Goal: Information Seeking & Learning: Learn about a topic

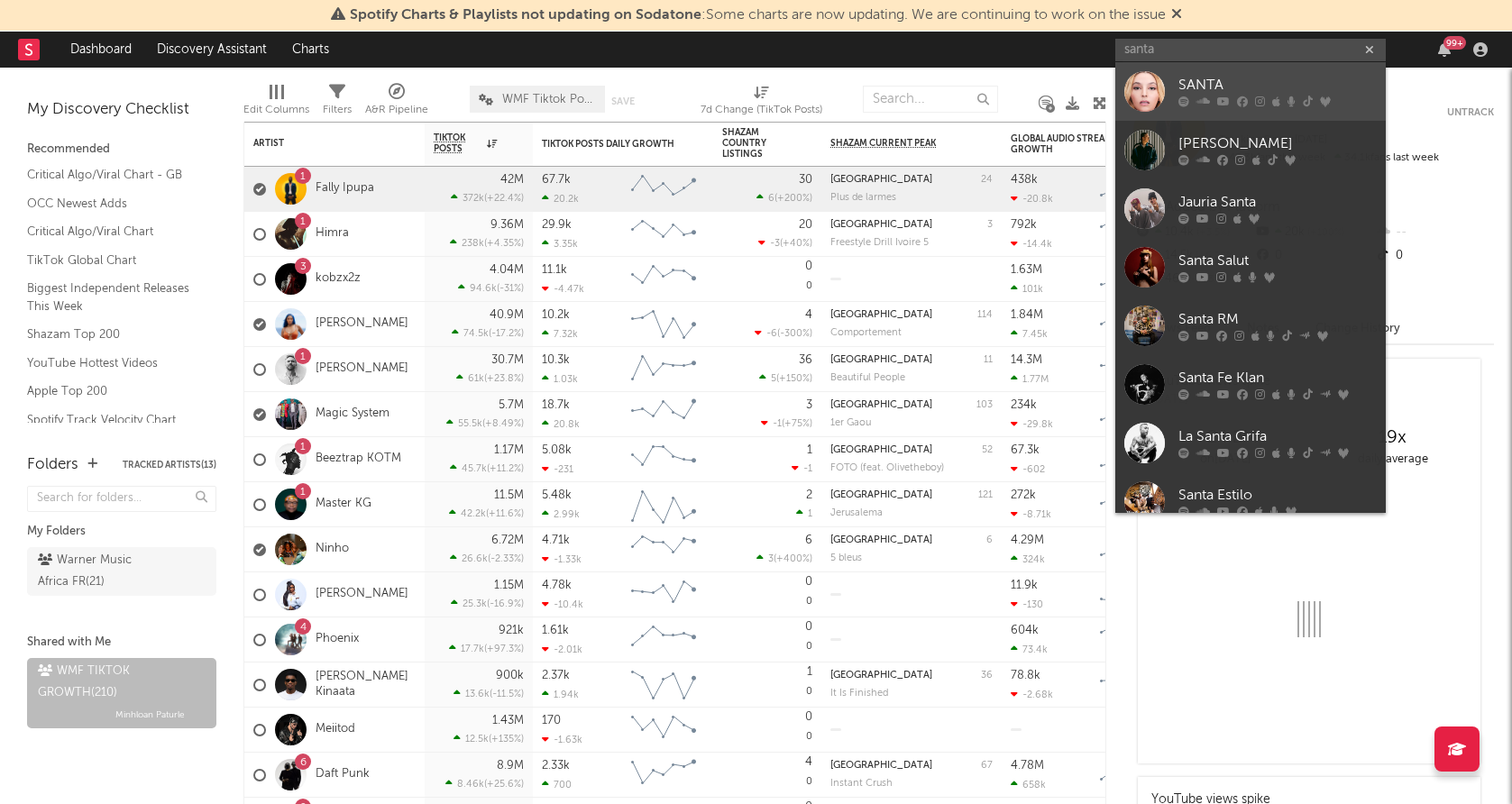
type input "santa"
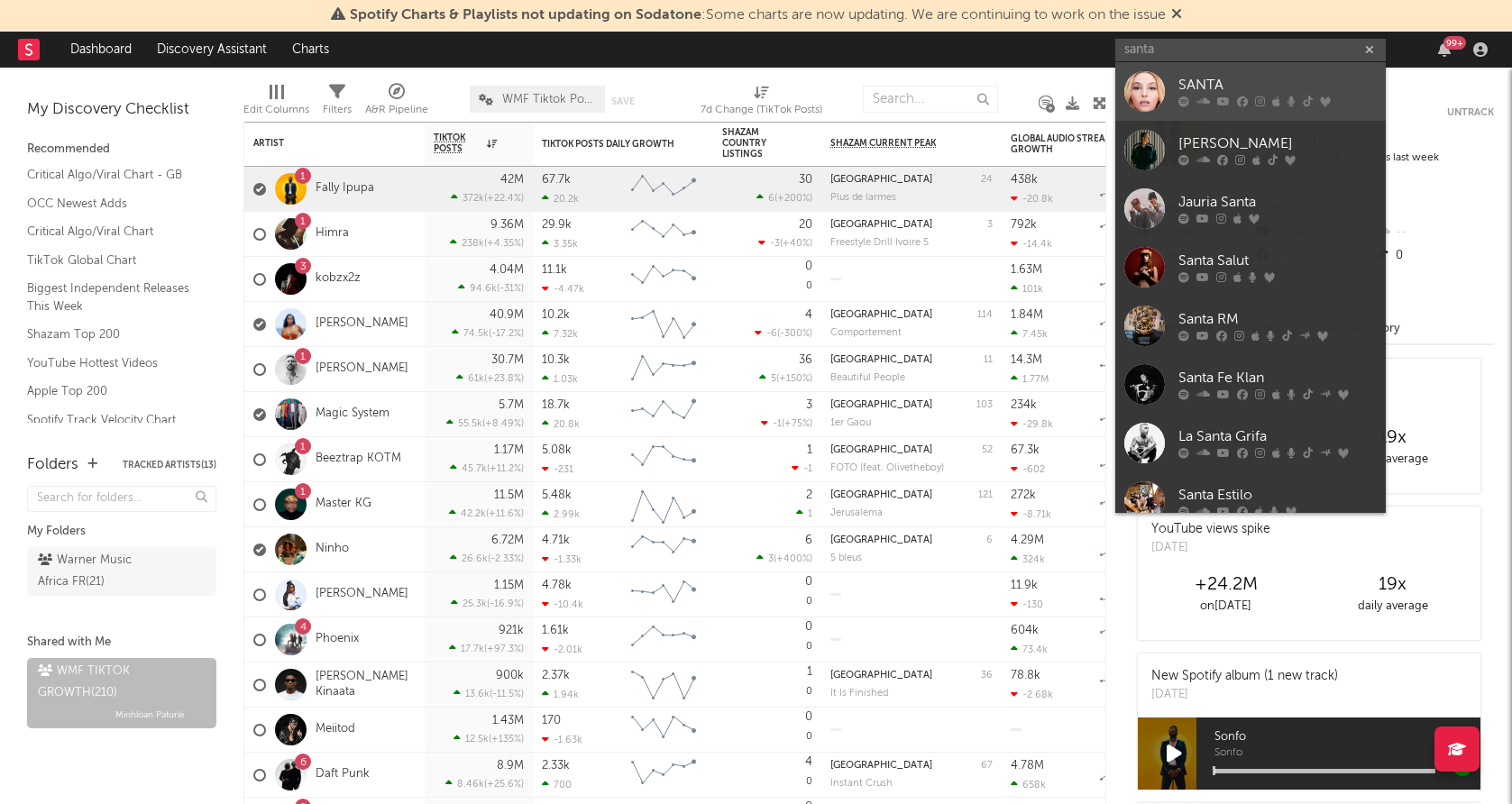
click at [1145, 87] on div at bounding box center [1144, 91] width 41 height 41
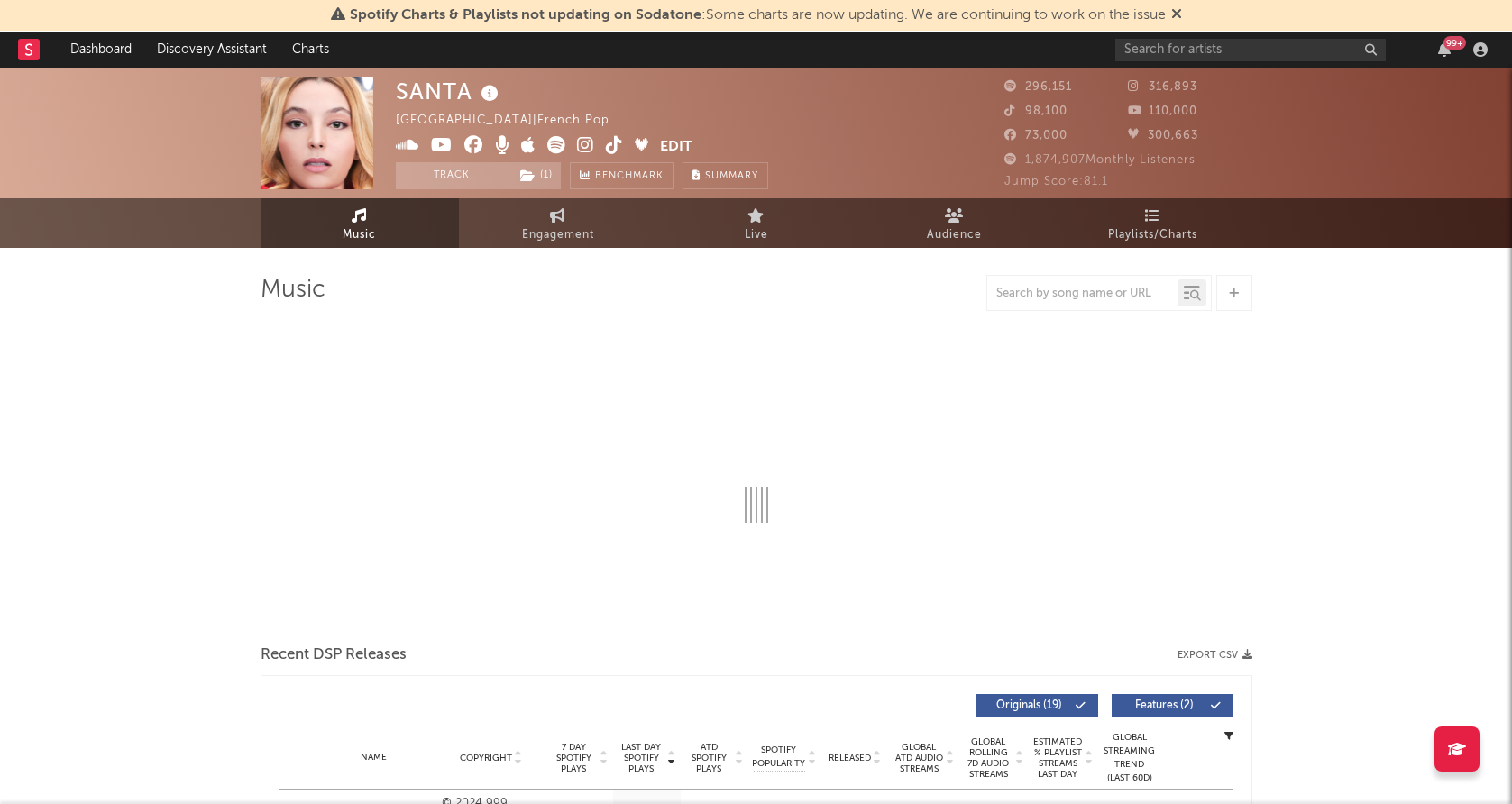
select select "6m"
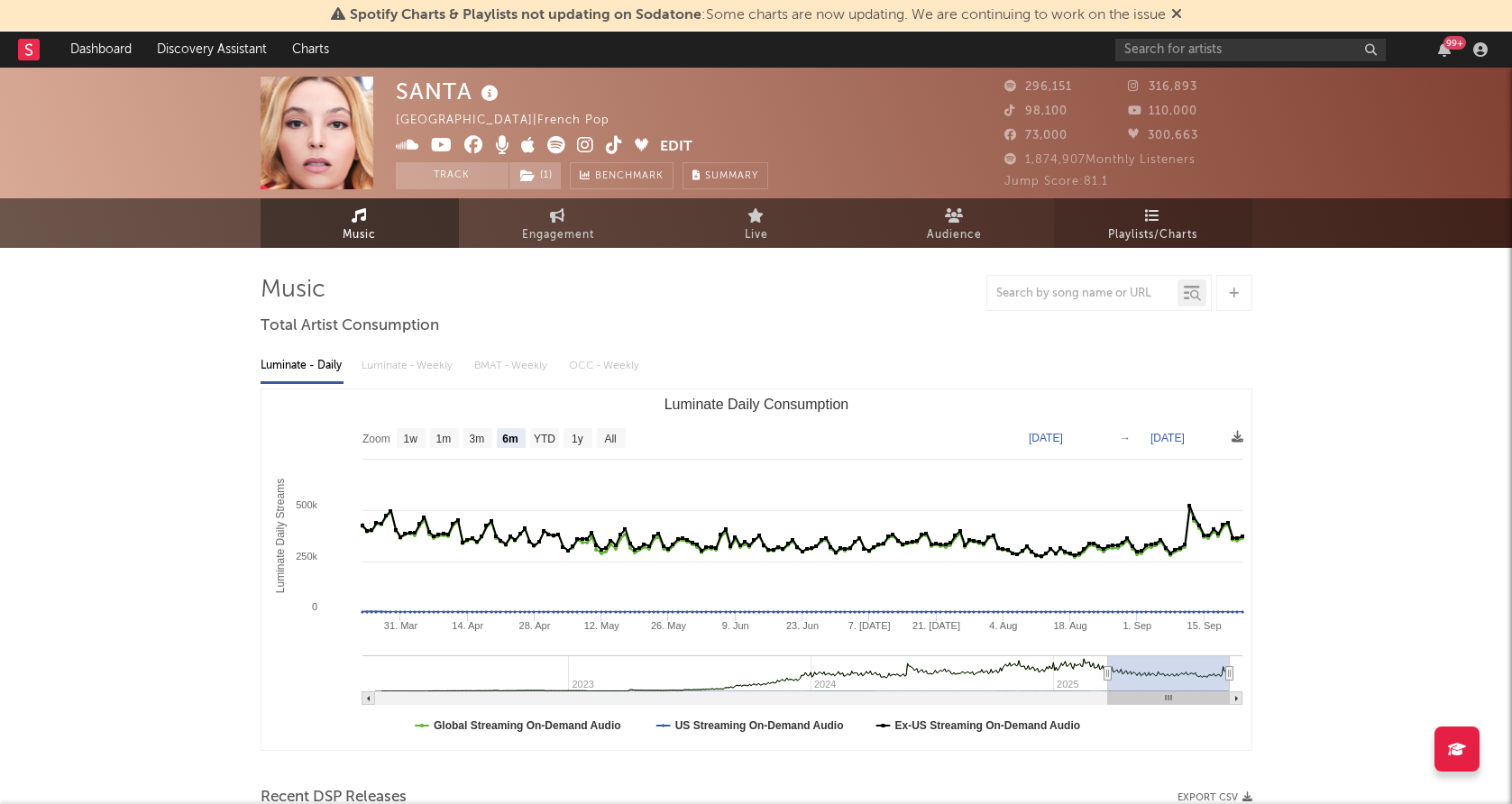
click at [1154, 222] on link "Playlists/Charts" at bounding box center [1152, 224] width 199 height 50
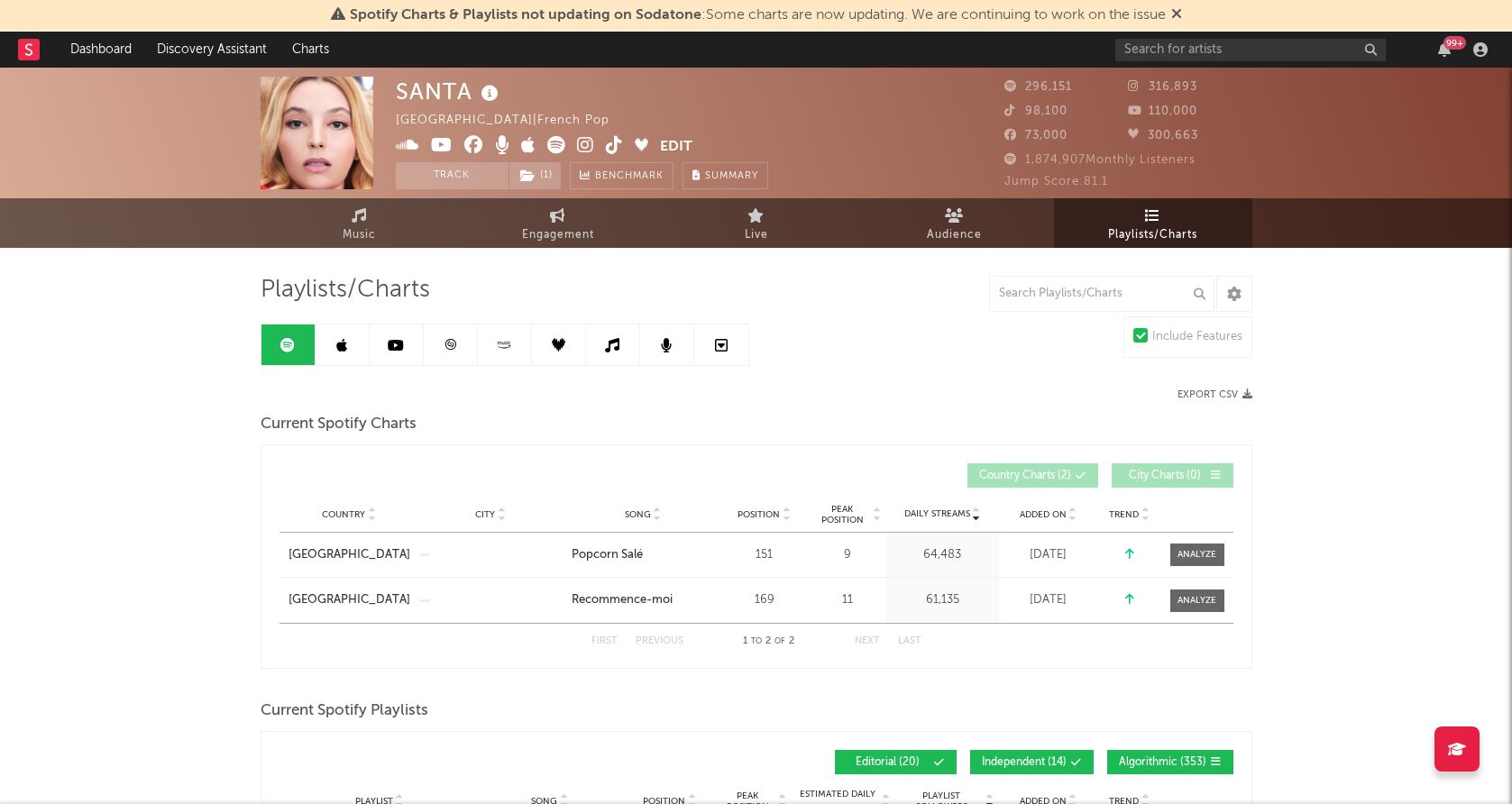
click at [437, 347] on link at bounding box center [450, 345] width 55 height 41
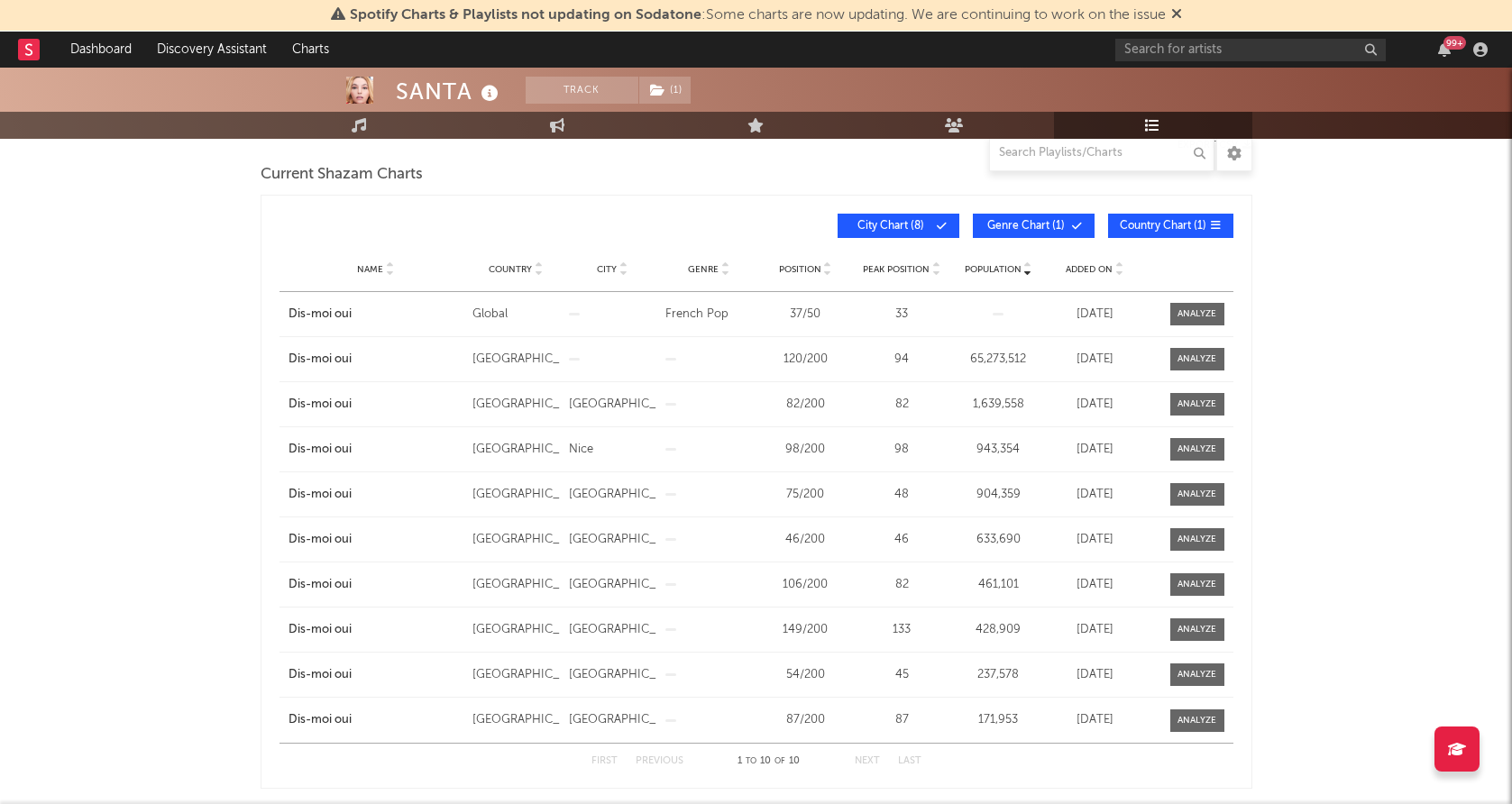
scroll to position [245, 0]
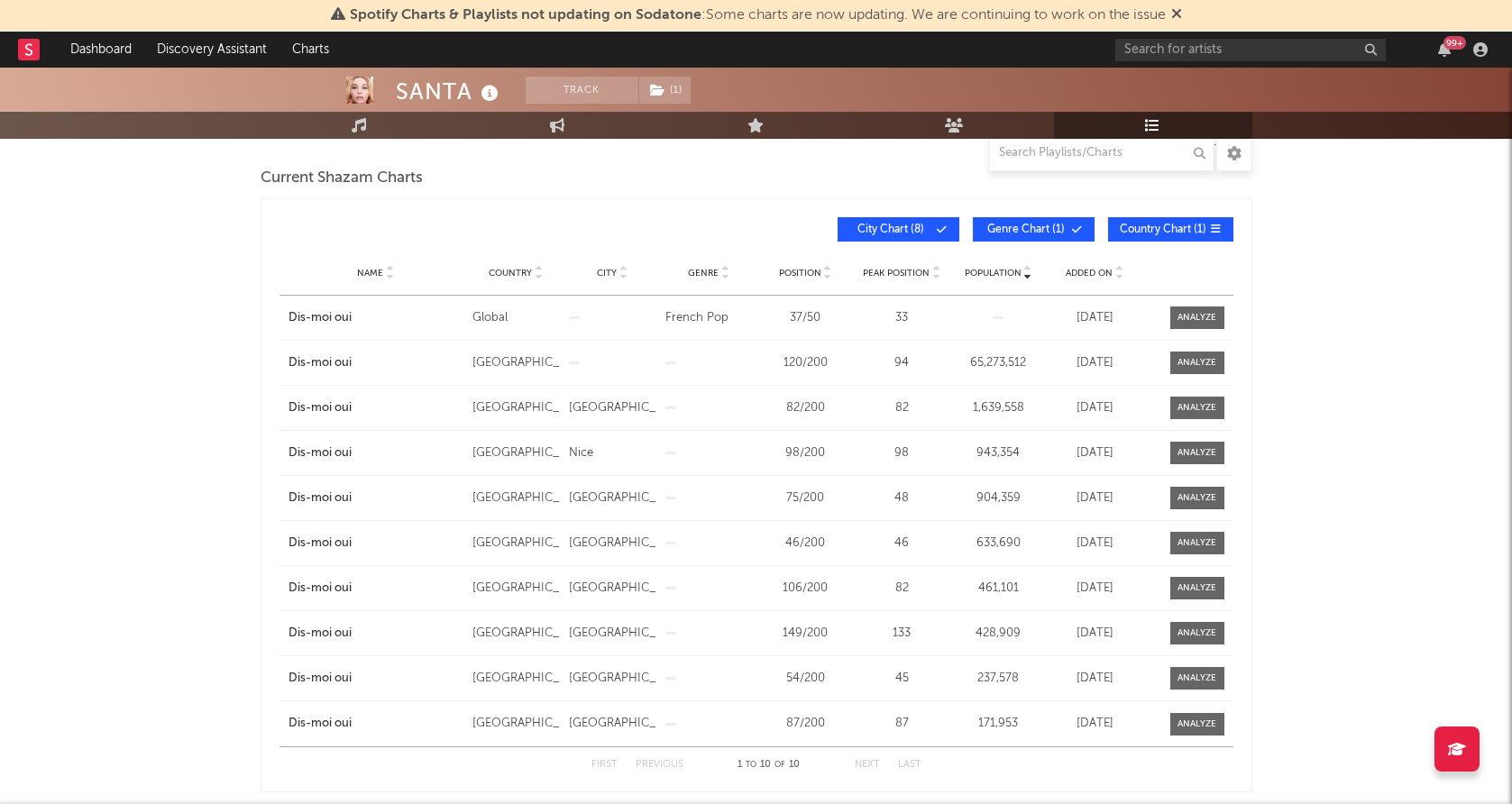
click at [1047, 228] on span "Genre Chart ( 1 )" at bounding box center [1026, 230] width 83 height 11
click at [904, 228] on span "City Chart ( 8 )" at bounding box center [891, 230] width 83 height 11
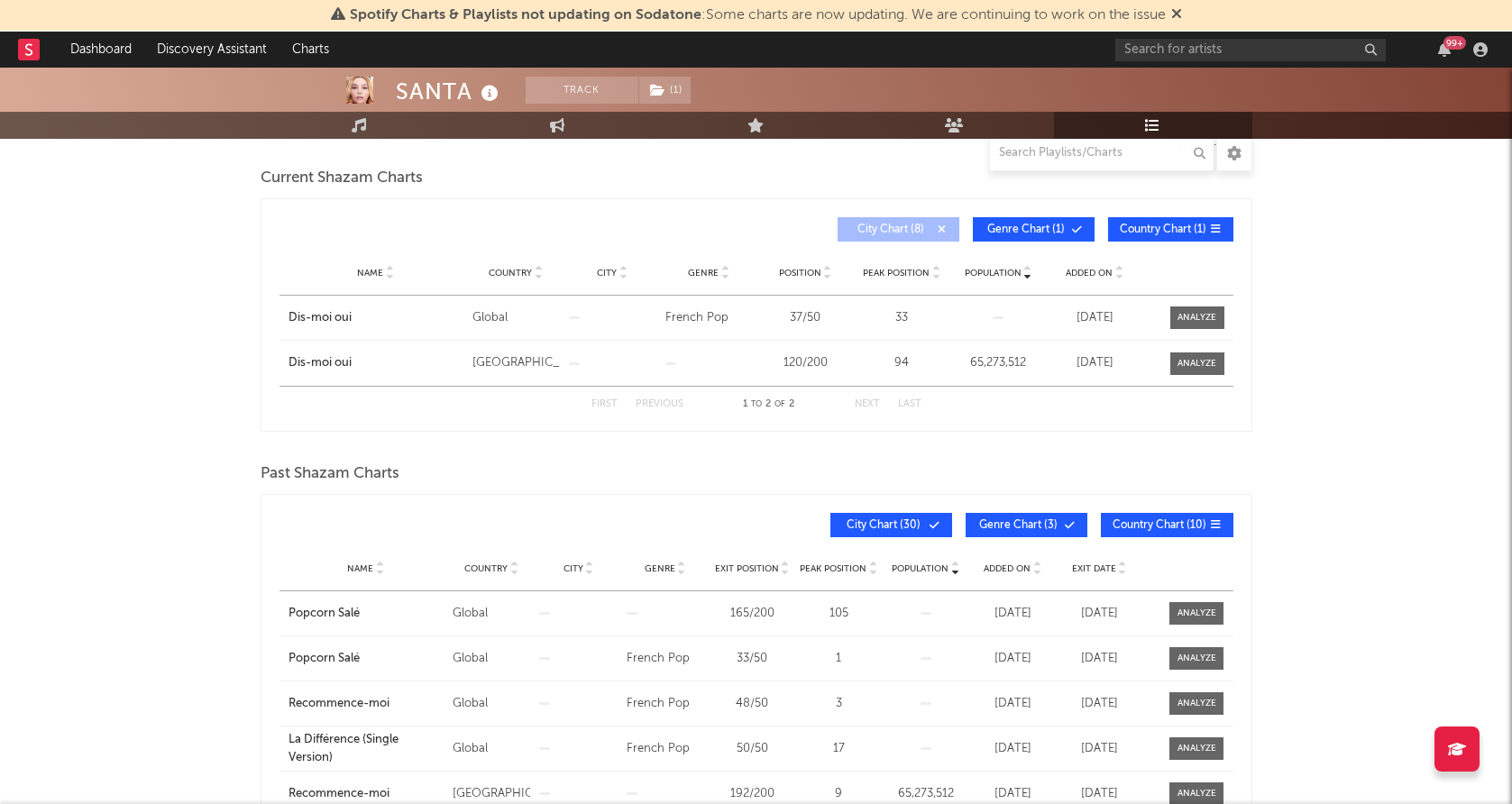
click at [1031, 231] on span "Genre Chart ( 1 )" at bounding box center [1026, 230] width 83 height 11
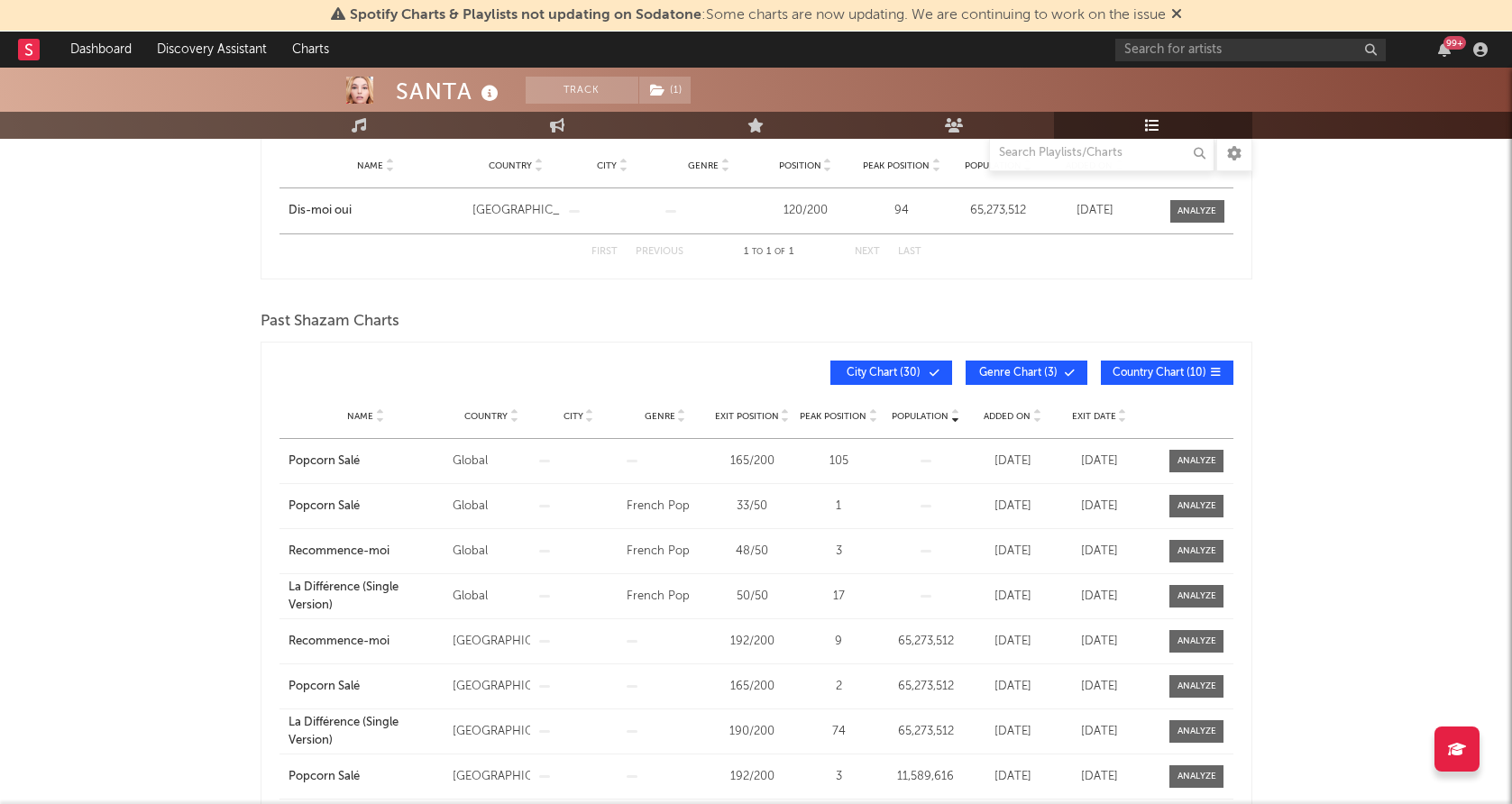
scroll to position [366, 0]
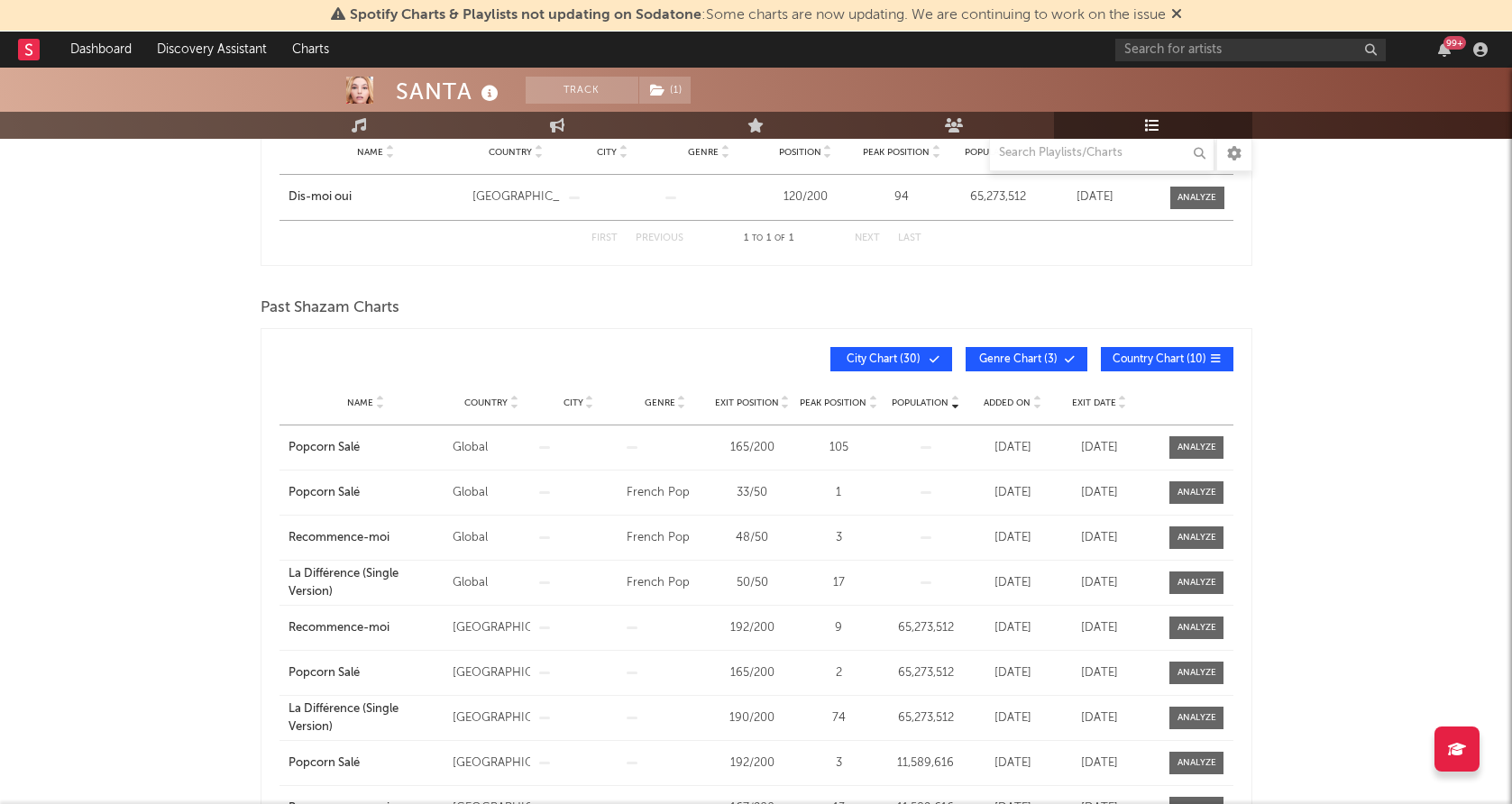
click at [1005, 402] on span "Added On" at bounding box center [1006, 403] width 47 height 11
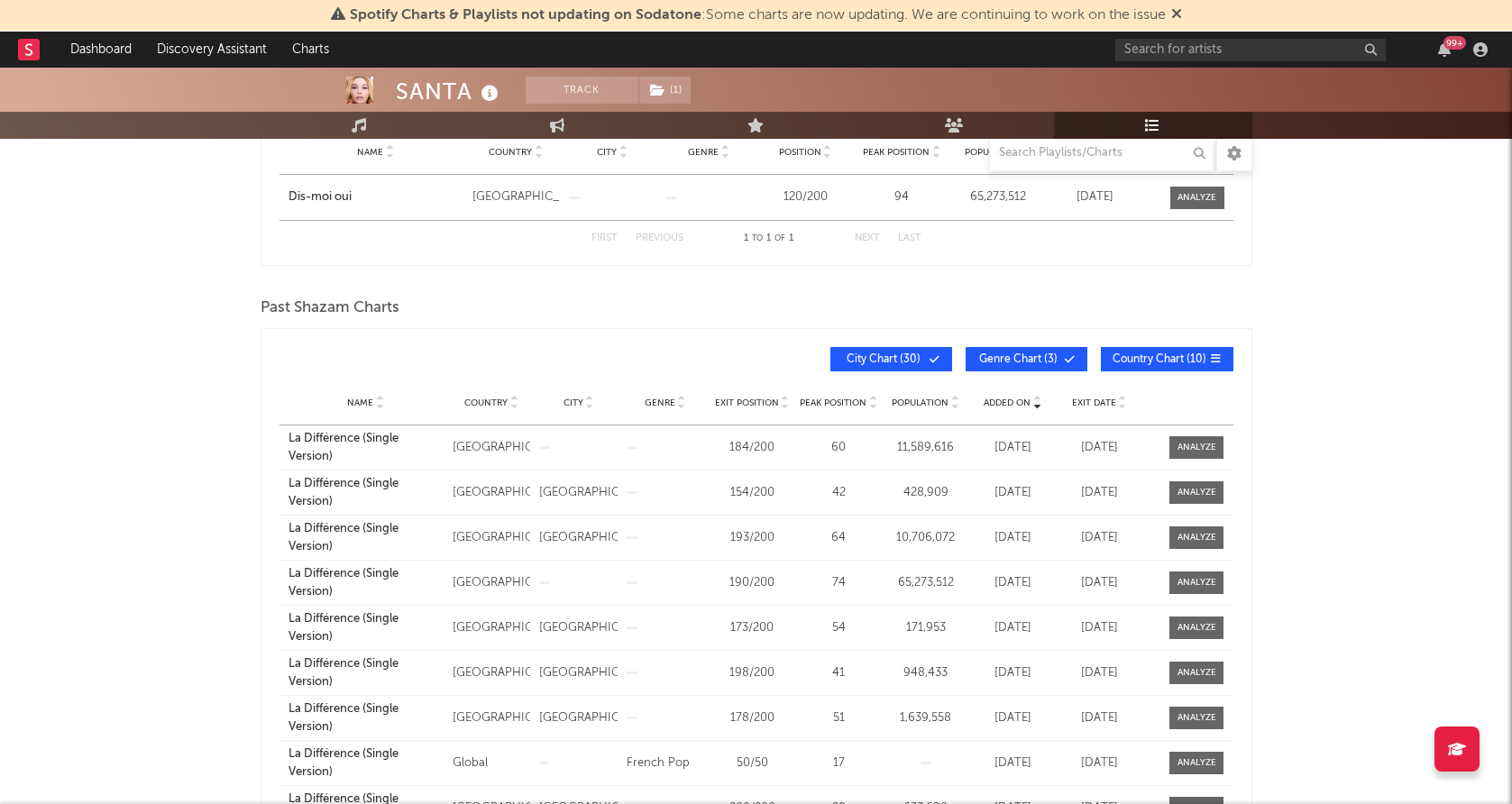
click at [1006, 403] on span "Added On" at bounding box center [1006, 403] width 47 height 11
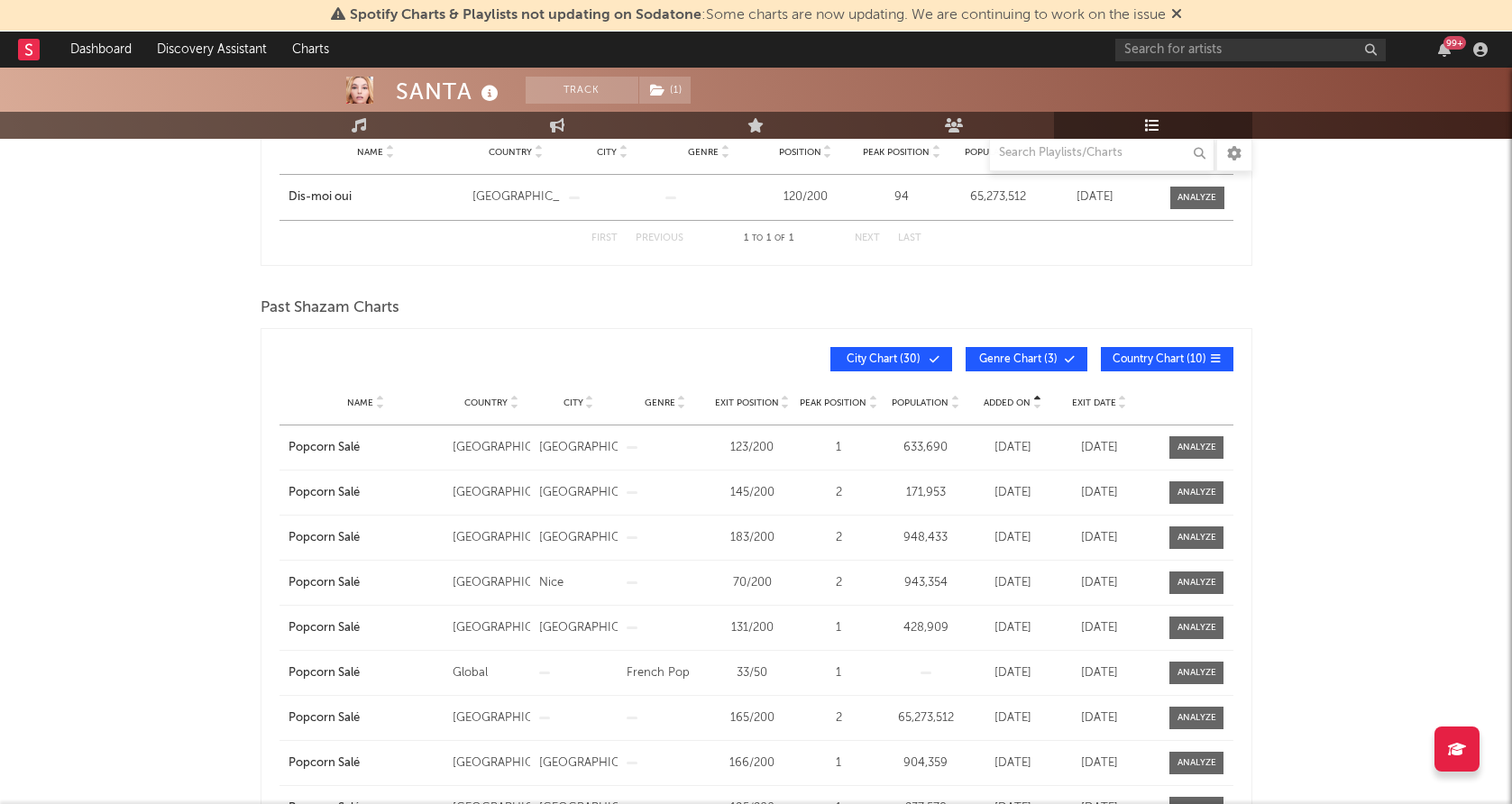
click at [1006, 403] on span "Added On" at bounding box center [1006, 403] width 47 height 11
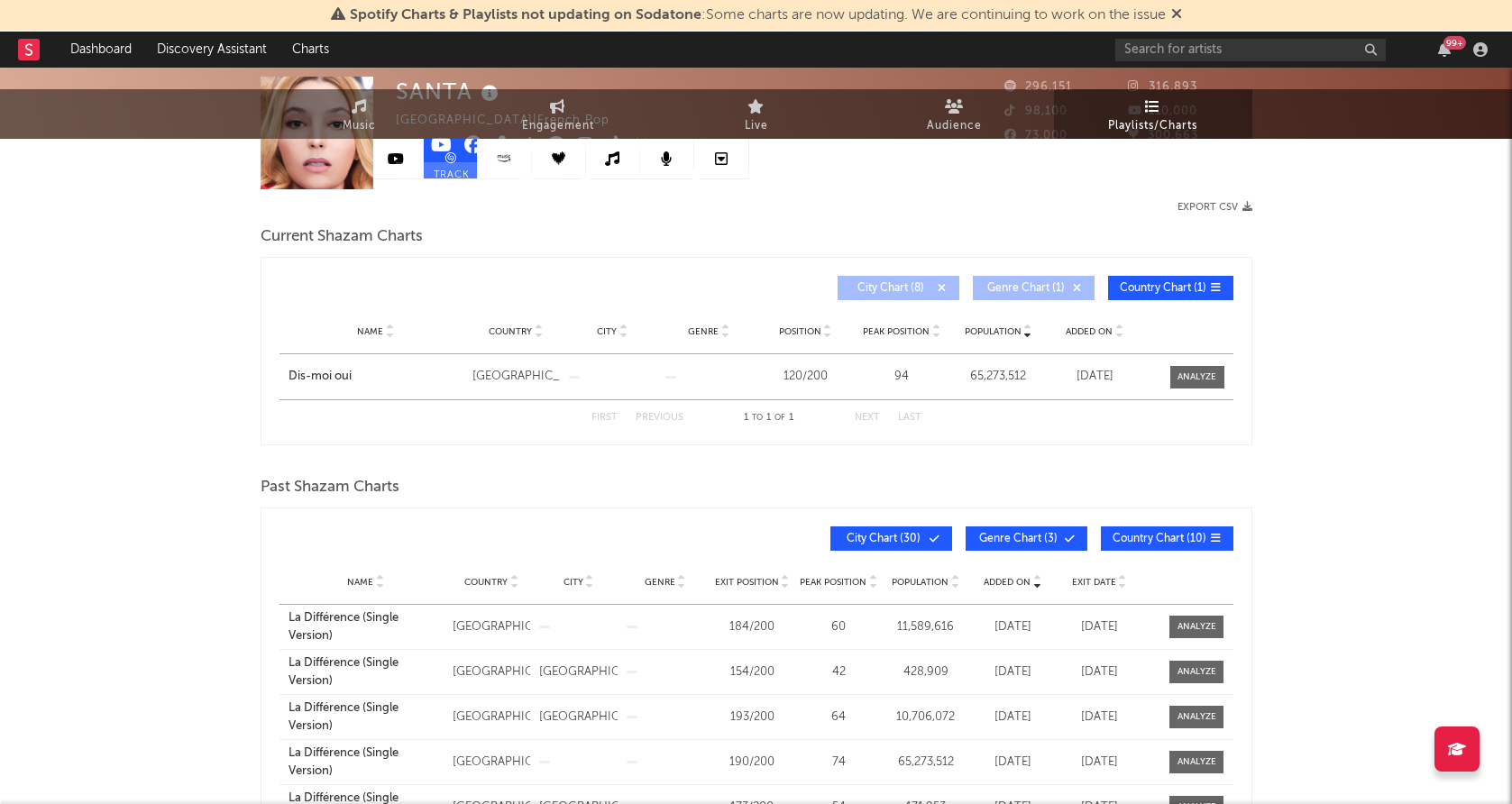
scroll to position [0, 0]
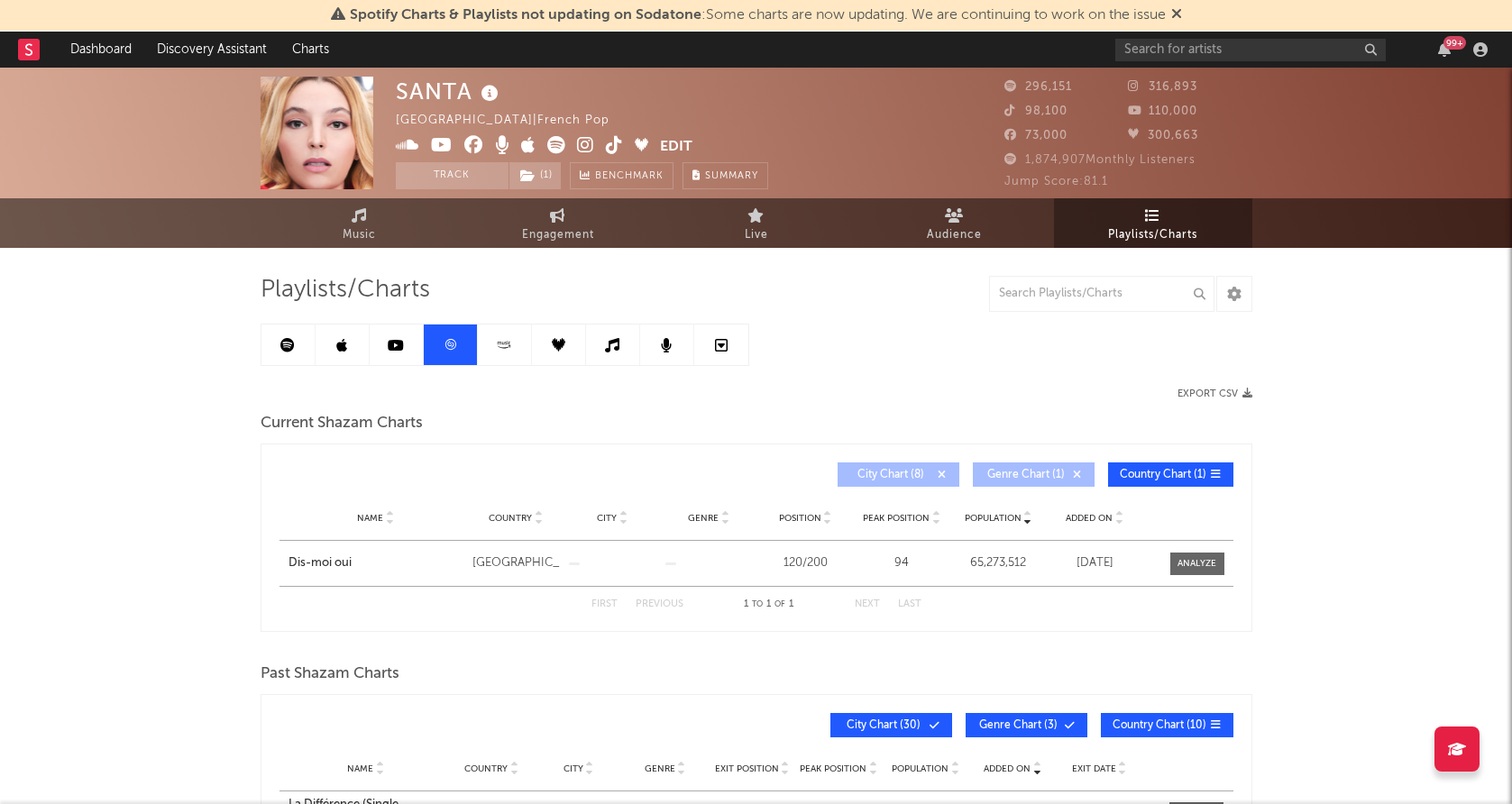
click at [295, 343] on link at bounding box center [288, 345] width 55 height 41
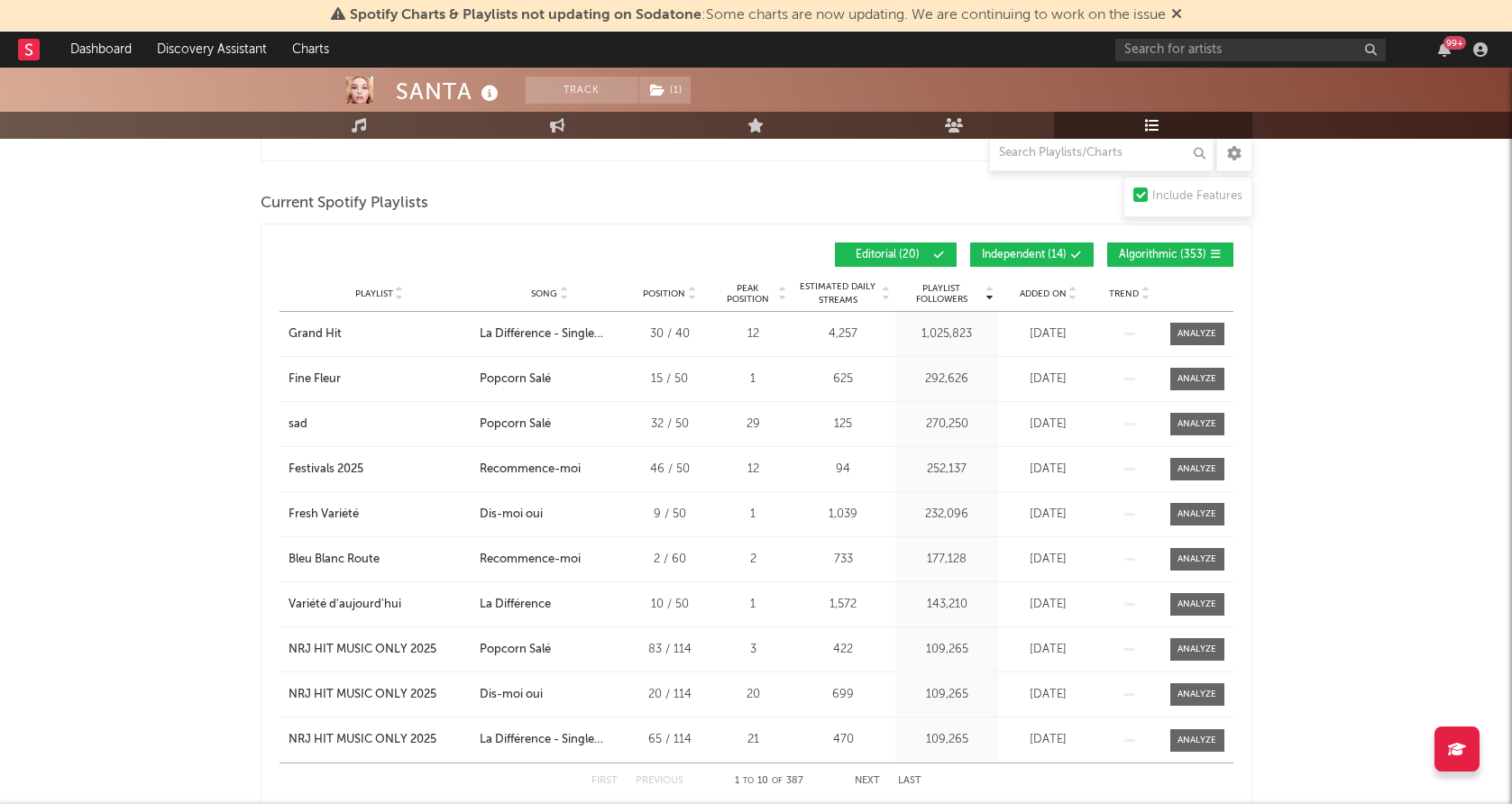
scroll to position [508, 0]
click at [1042, 289] on span "Added On" at bounding box center [1043, 293] width 47 height 11
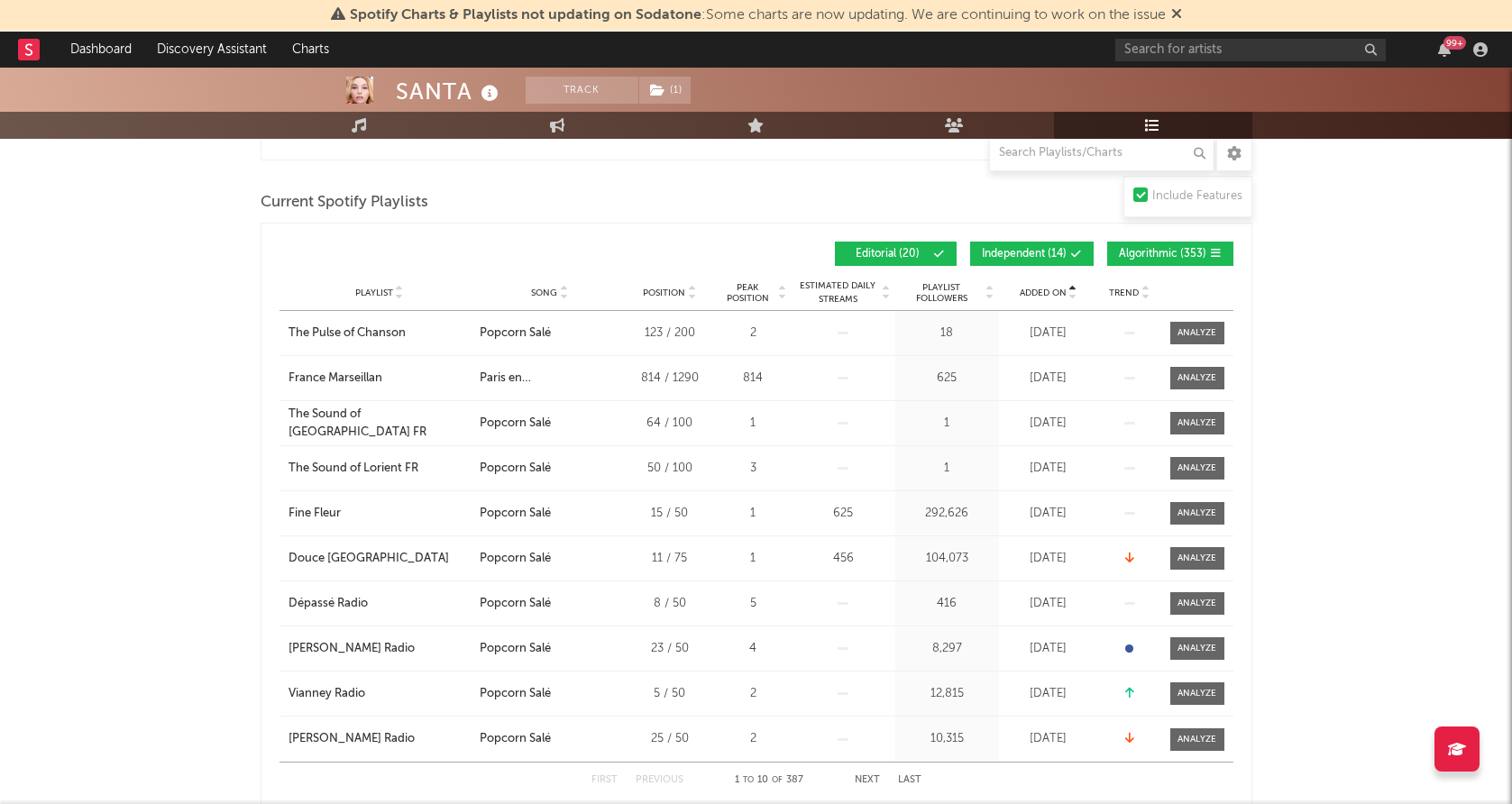
click at [1042, 289] on span "Added On" at bounding box center [1043, 293] width 47 height 11
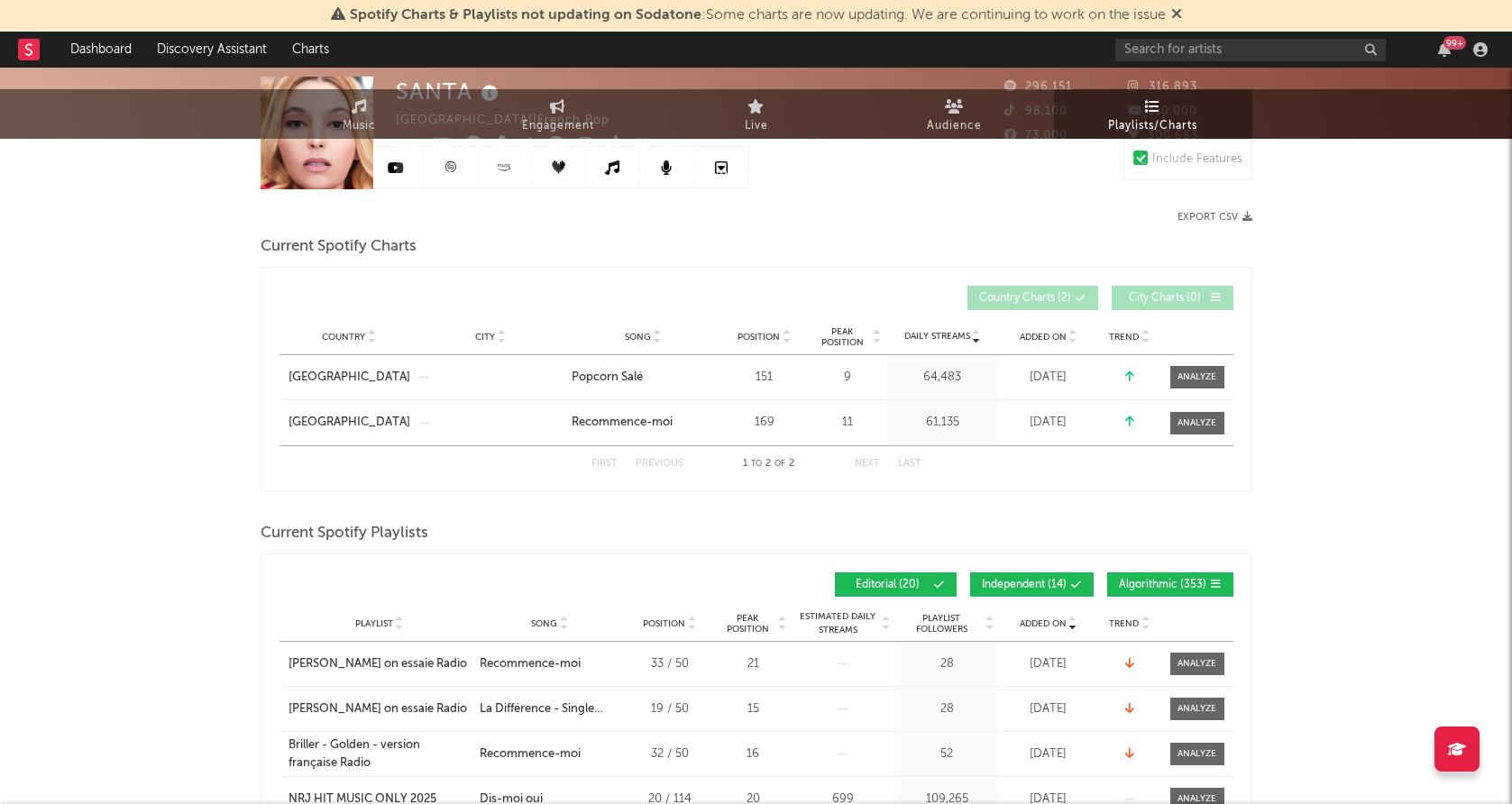
scroll to position [0, 0]
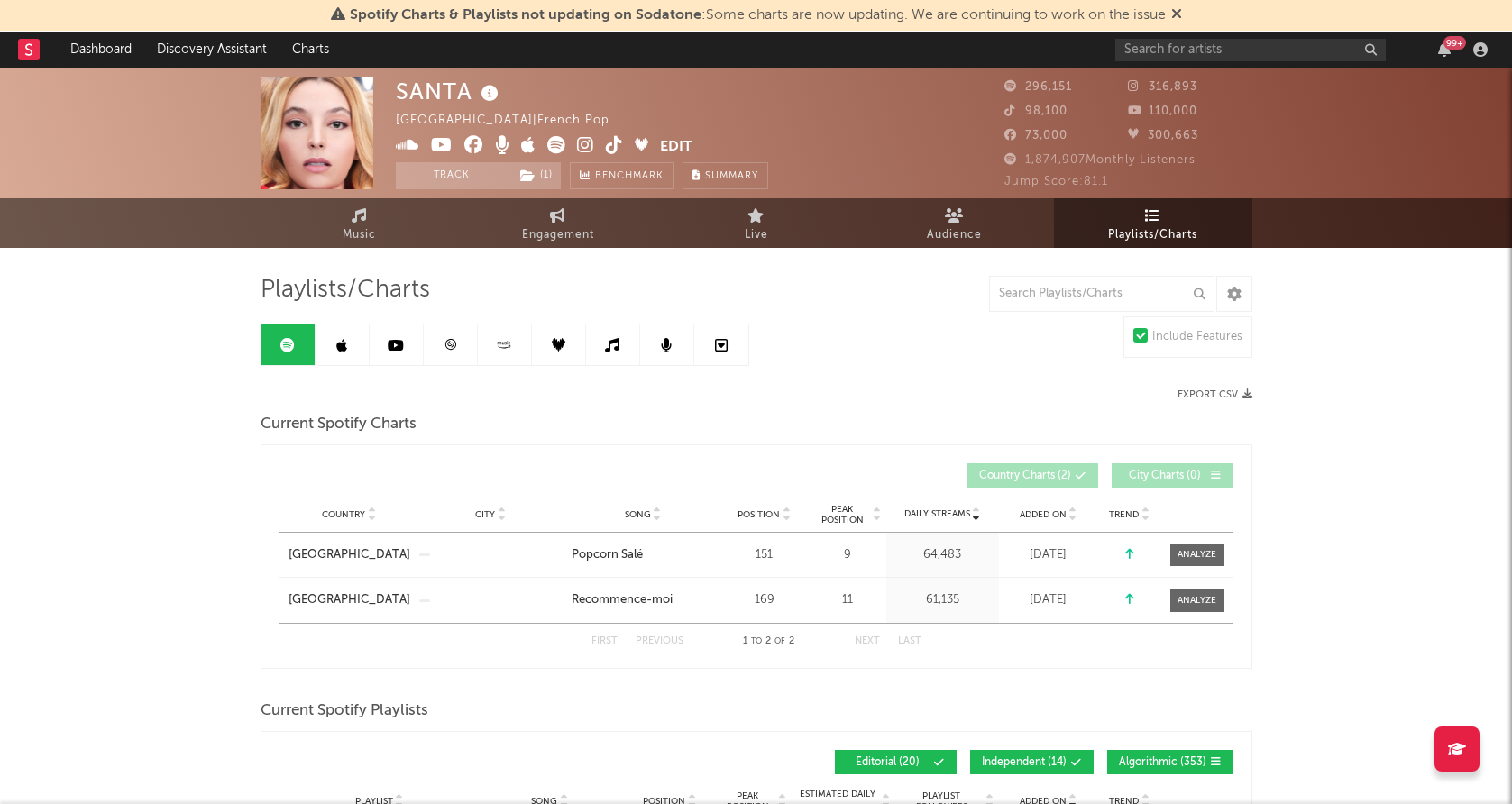
click at [335, 353] on link at bounding box center [342, 345] width 55 height 41
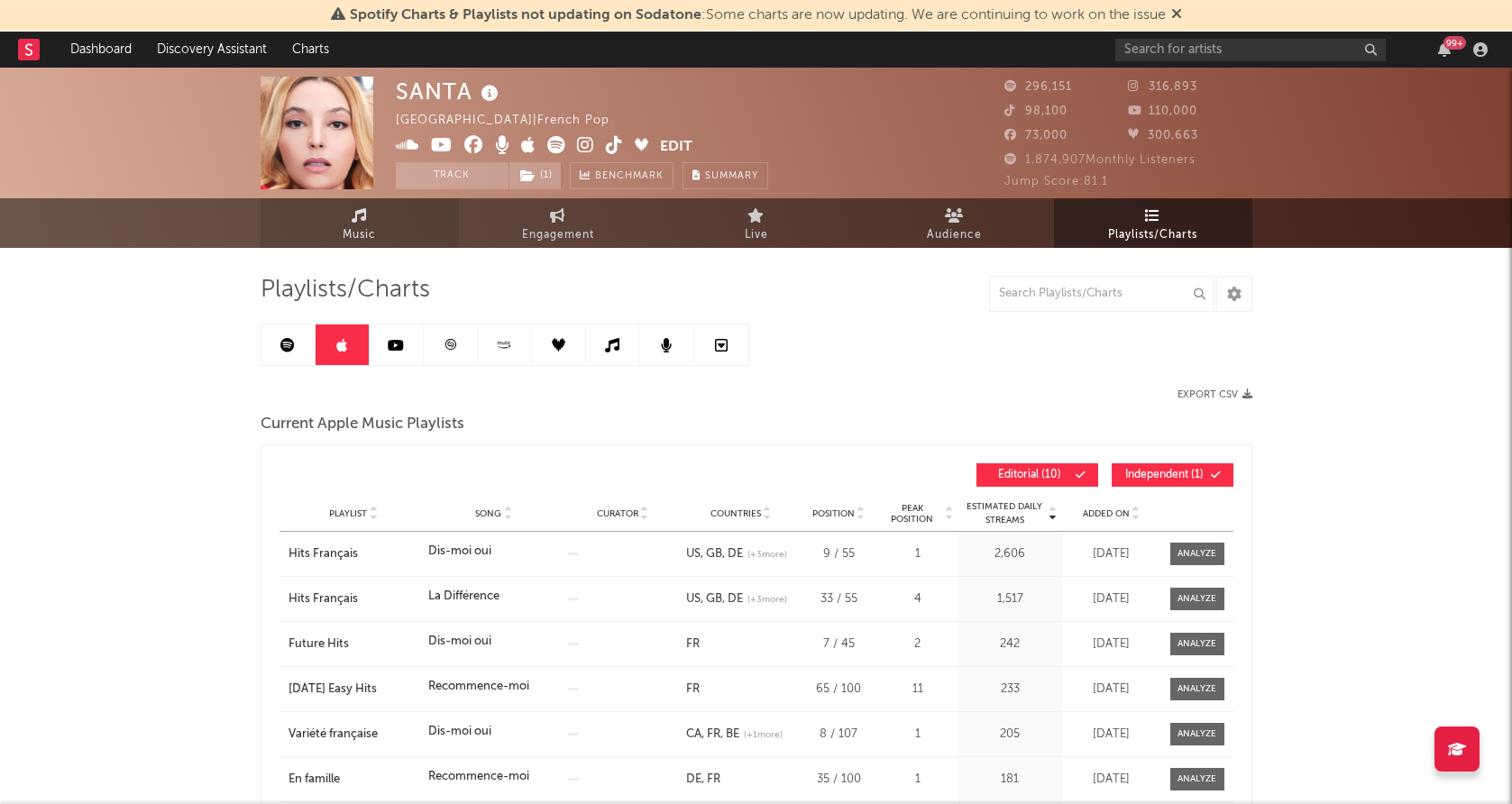
click at [348, 222] on link "Music" at bounding box center [360, 224] width 199 height 50
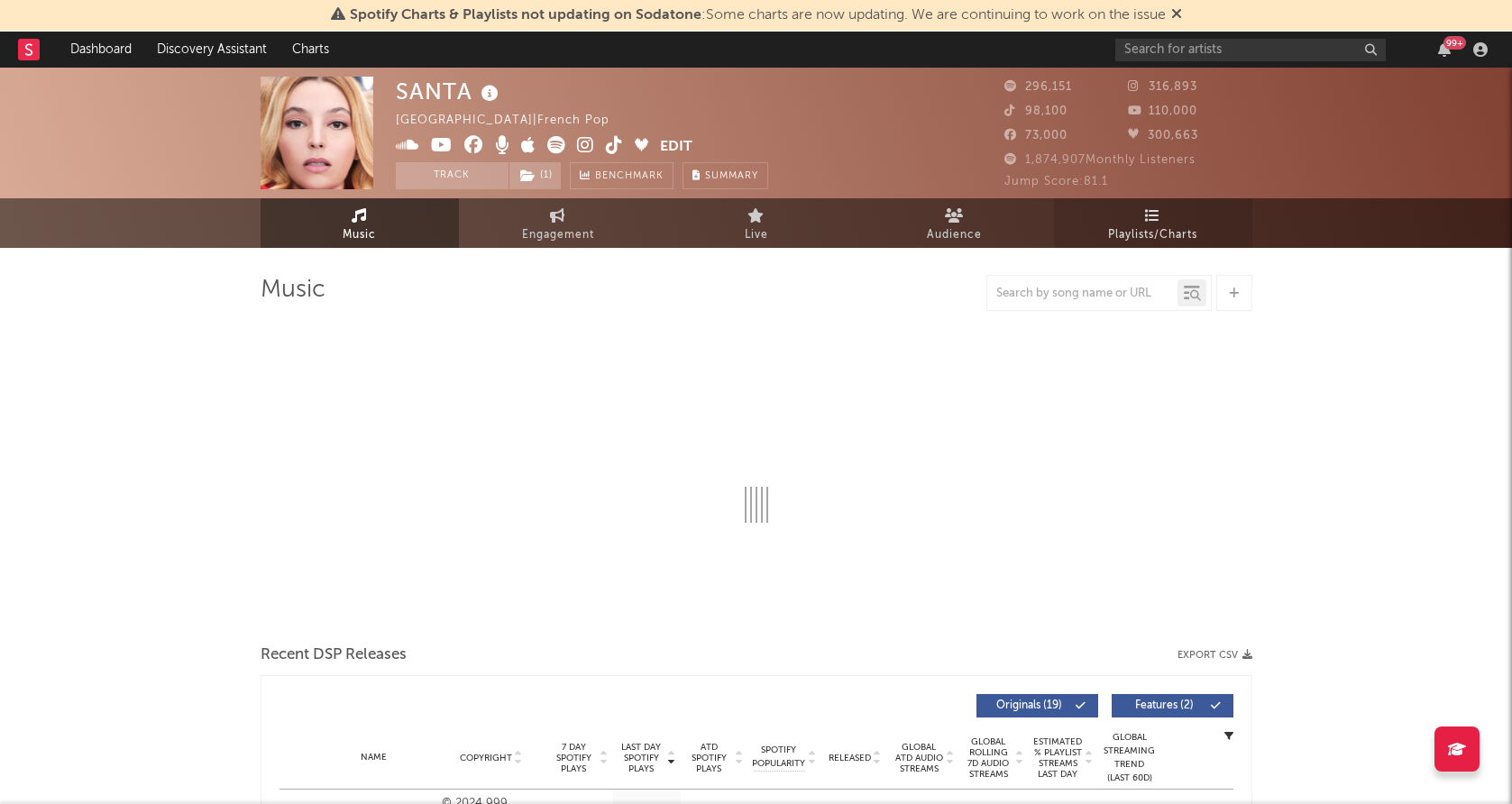
click at [1137, 214] on link "Playlists/Charts" at bounding box center [1152, 224] width 199 height 50
